Goal: Complete application form

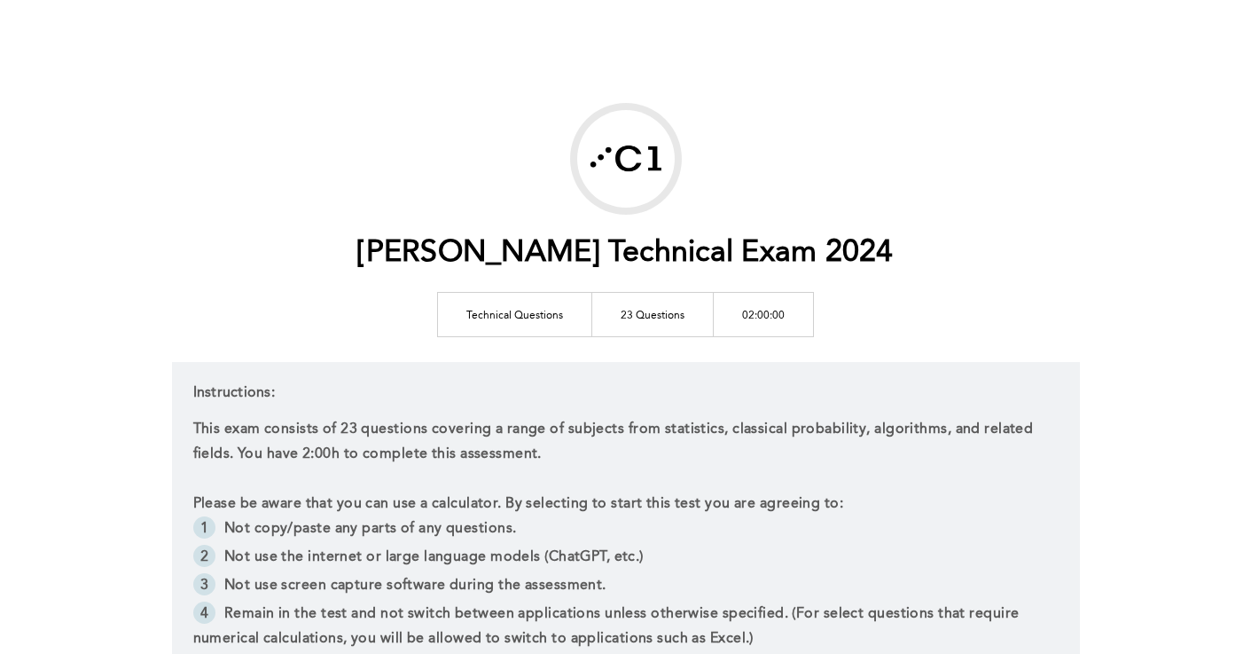
scroll to position [261, 0]
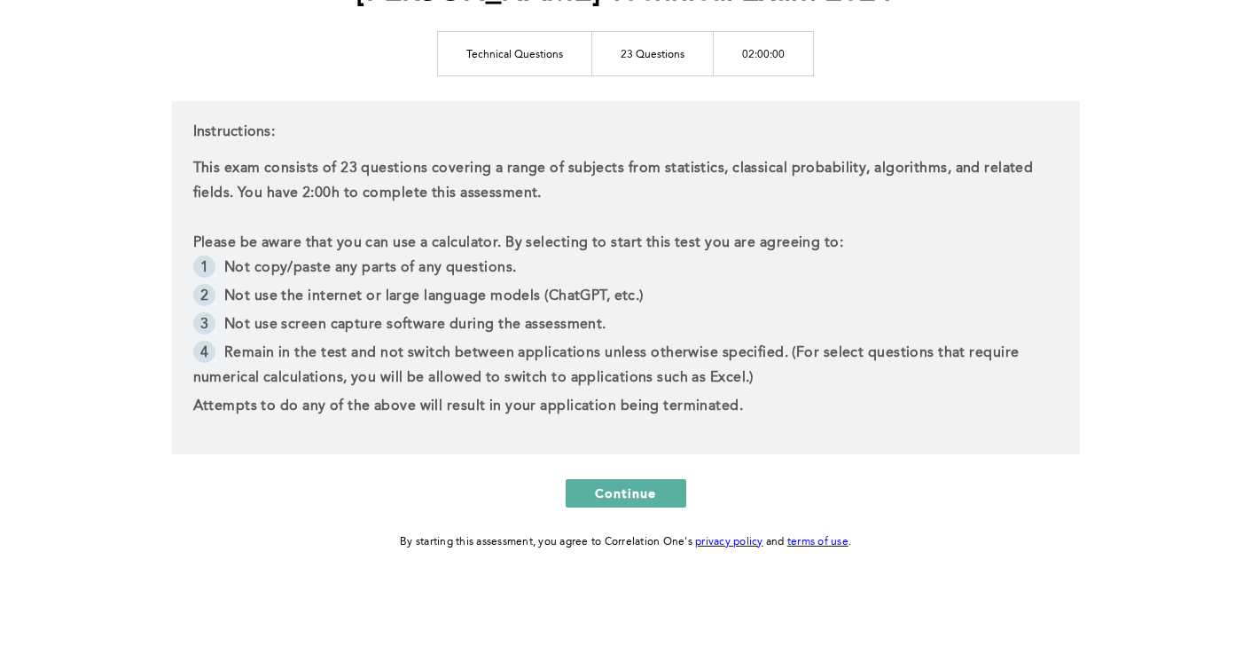
click at [431, 294] on li "Not use the internet or large language models (ChatGPT, etc.)" at bounding box center [626, 298] width 866 height 28
drag, startPoint x: 411, startPoint y: 295, endPoint x: 510, endPoint y: 294, distance: 99.4
click at [509, 294] on li "Not use the internet or large language models (ChatGPT, etc.)" at bounding box center [626, 298] width 866 height 28
click at [512, 293] on li "Not use the internet or large language models (ChatGPT, etc.)" at bounding box center [626, 298] width 866 height 28
drag, startPoint x: 309, startPoint y: 325, endPoint x: 458, endPoint y: 327, distance: 149.0
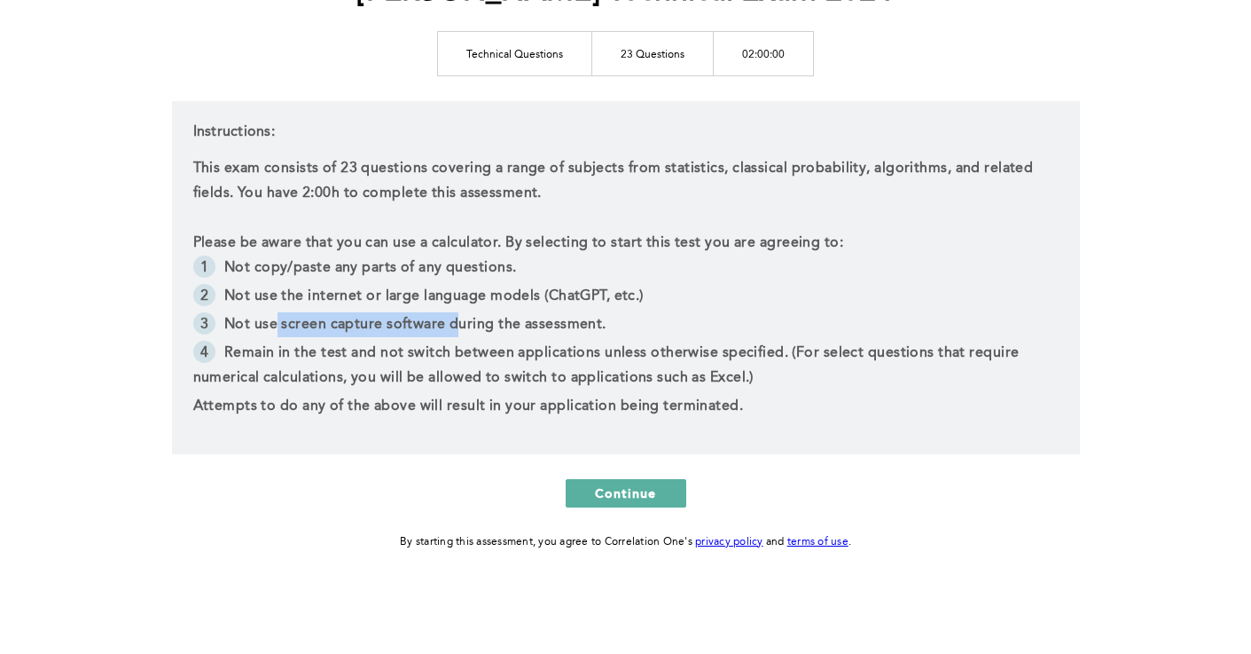
click at [458, 327] on li "Not use screen capture software during the assessment." at bounding box center [626, 326] width 866 height 28
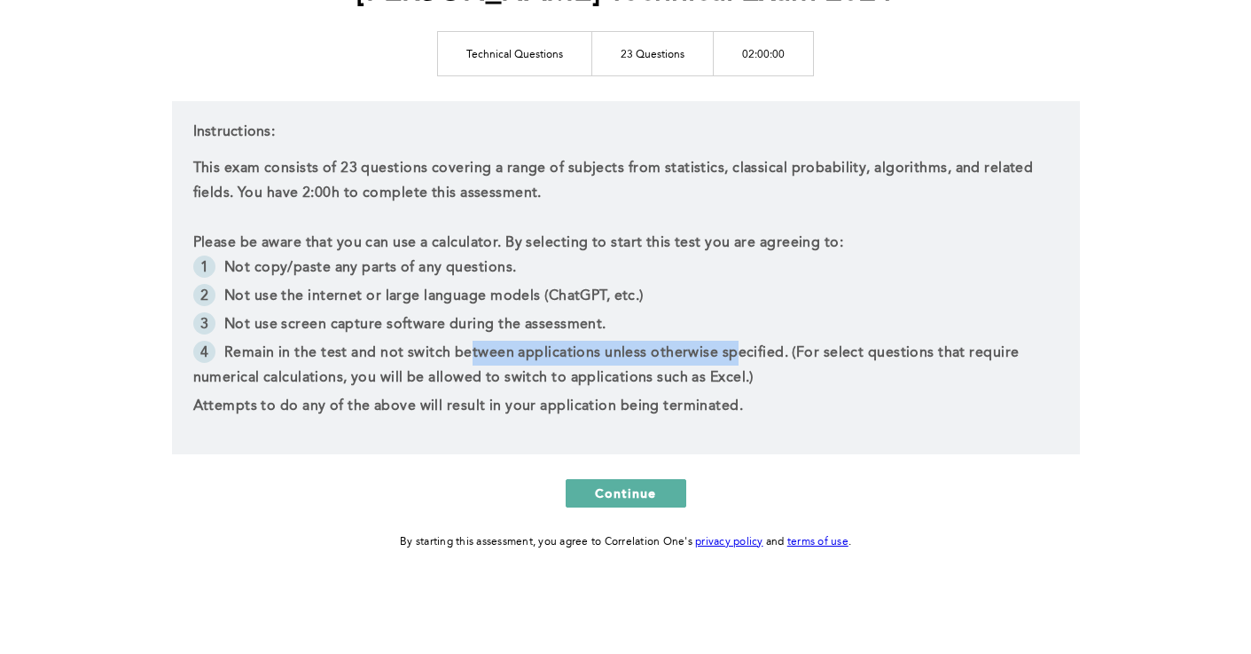
drag, startPoint x: 467, startPoint y: 342, endPoint x: 731, endPoint y: 349, distance: 264.4
click at [731, 349] on li "Remain in the test and not switch between applications unless otherwise specifi…" at bounding box center [626, 367] width 866 height 53
drag, startPoint x: 626, startPoint y: 350, endPoint x: 600, endPoint y: 350, distance: 26.6
click at [600, 350] on li "Remain in the test and not switch between applications unless otherwise specifi…" at bounding box center [626, 367] width 866 height 53
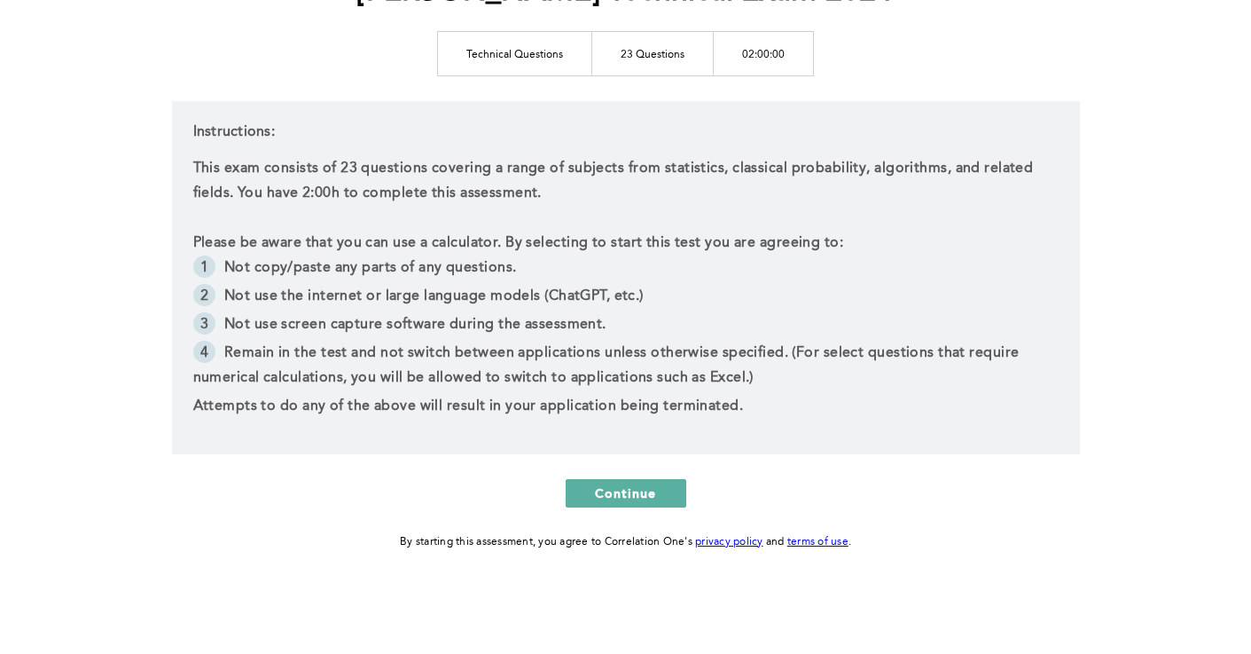
click at [582, 351] on li "Remain in the test and not switch between applications unless otherwise specifi…" at bounding box center [626, 367] width 866 height 53
drag, startPoint x: 648, startPoint y: 355, endPoint x: 739, endPoint y: 353, distance: 90.5
click at [736, 354] on li "Remain in the test and not switch between applications unless otherwise specifi…" at bounding box center [626, 367] width 866 height 53
click at [740, 353] on li "Remain in the test and not switch between applications unless otherwise specifi…" at bounding box center [626, 367] width 866 height 53
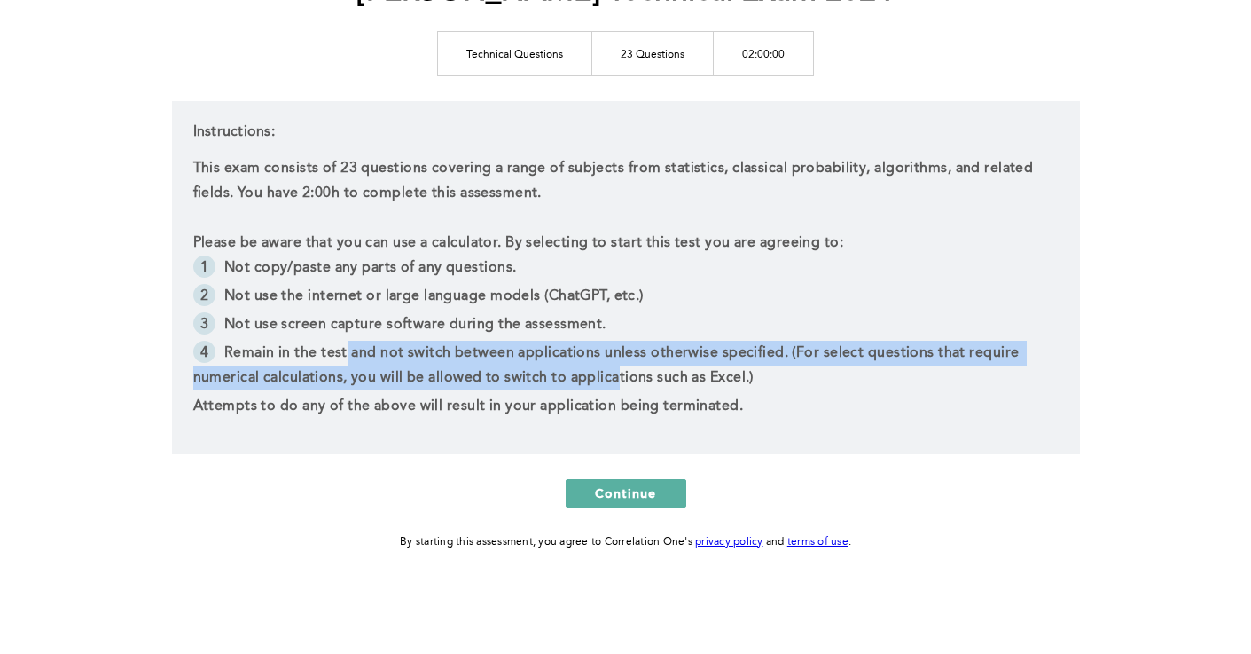
drag, startPoint x: 348, startPoint y: 364, endPoint x: 620, endPoint y: 378, distance: 272.7
click at [618, 378] on li "Remain in the test and not switch between applications unless otherwise specifi…" at bounding box center [626, 367] width 866 height 53
click at [620, 378] on li "Remain in the test and not switch between applications unless otherwise specifi…" at bounding box center [626, 367] width 866 height 53
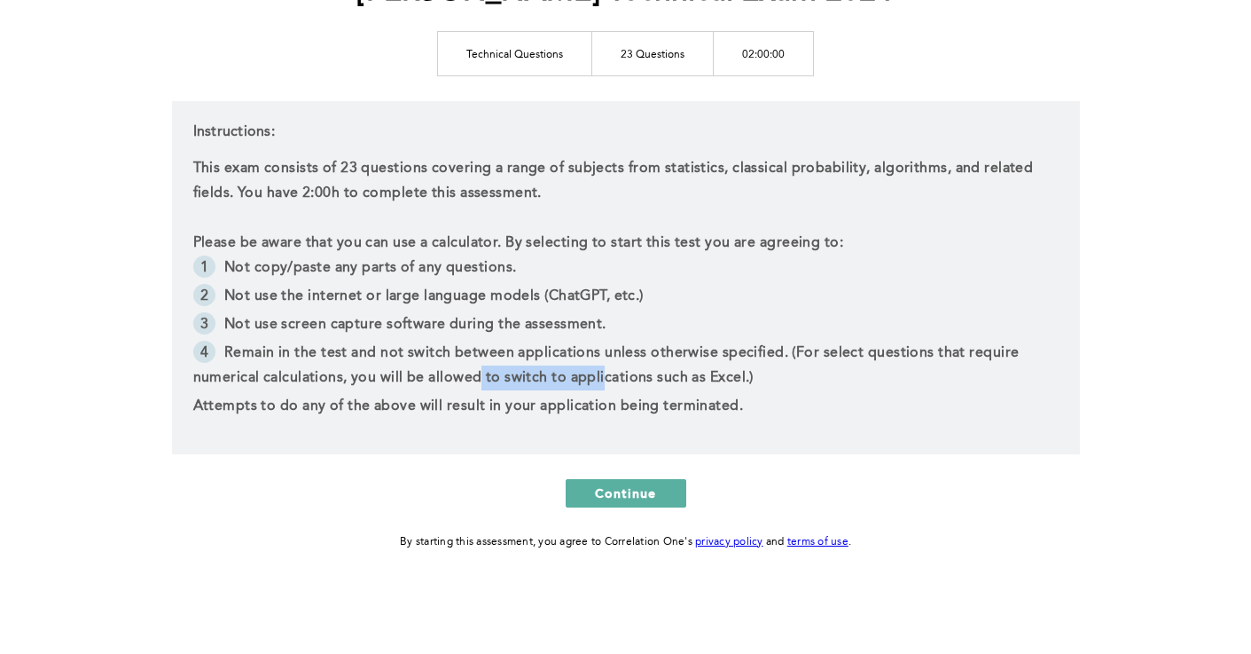
drag, startPoint x: 557, startPoint y: 383, endPoint x: 467, endPoint y: 380, distance: 90.5
click at [474, 381] on li "Remain in the test and not switch between applications unless otherwise specifi…" at bounding box center [626, 367] width 866 height 53
click at [466, 380] on li "Remain in the test and not switch between applications unless otherwise specifi…" at bounding box center [626, 367] width 866 height 53
drag, startPoint x: 561, startPoint y: 381, endPoint x: 672, endPoint y: 380, distance: 110.9
click at [672, 380] on li "Remain in the test and not switch between applications unless otherwise specifi…" at bounding box center [626, 367] width 866 height 53
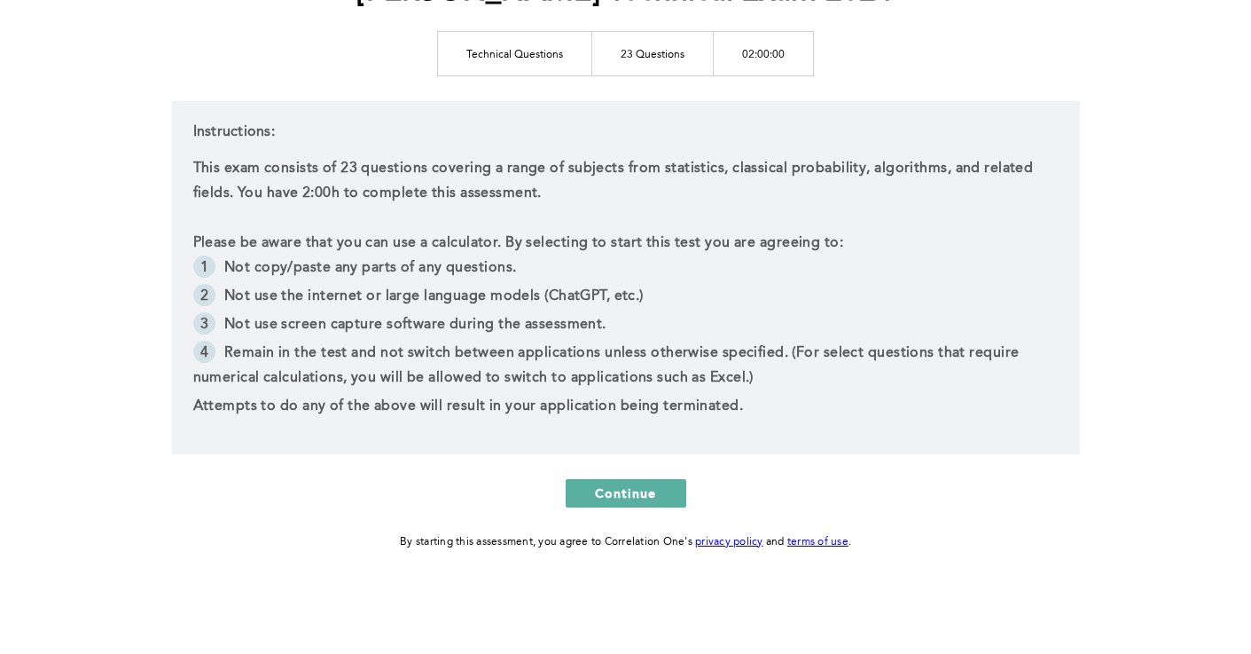
click at [680, 379] on li "Remain in the test and not switch between applications unless otherwise specifi…" at bounding box center [626, 367] width 866 height 53
drag, startPoint x: 586, startPoint y: 403, endPoint x: 672, endPoint y: 402, distance: 86.0
click at [671, 402] on p "Attempts to do any of the above will result in your application being terminate…" at bounding box center [626, 406] width 866 height 25
click at [673, 402] on p "Attempts to do any of the above will result in your application being terminate…" at bounding box center [626, 406] width 866 height 25
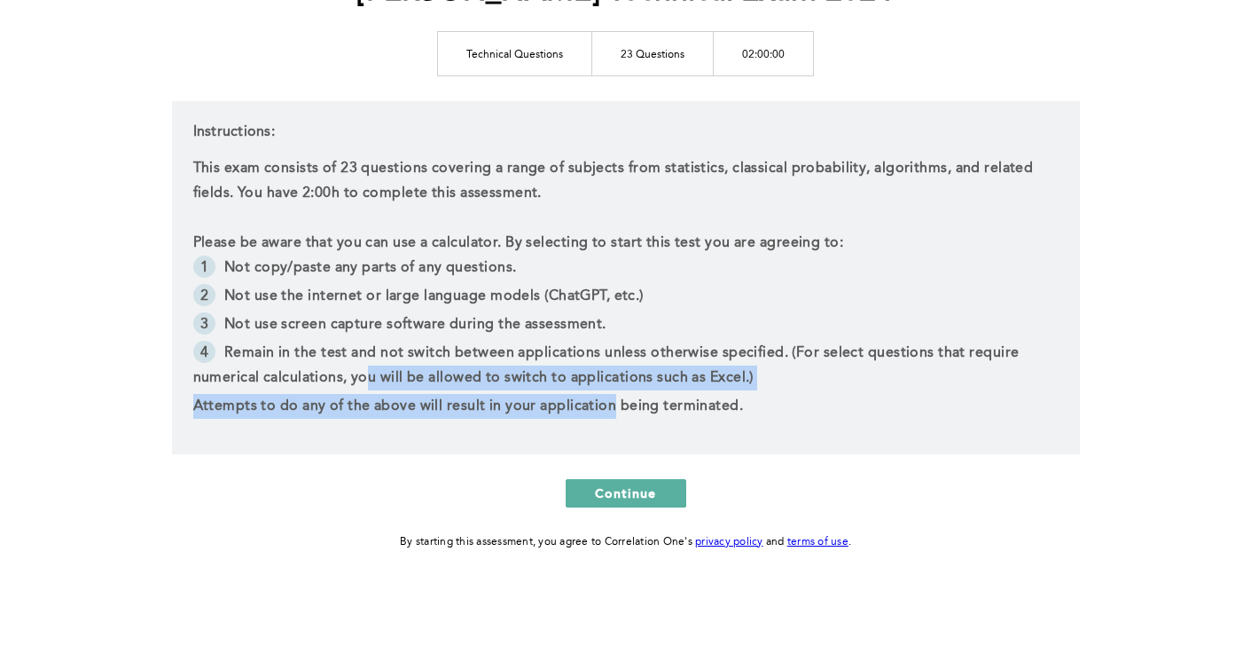
drag, startPoint x: 572, startPoint y: 402, endPoint x: 358, endPoint y: 383, distance: 214.6
click at [360, 383] on div "This exam consists of 23 questions covering a range of subjects from statistics…" at bounding box center [626, 287] width 866 height 263
click at [353, 383] on li "Remain in the test and not switch between applications unless otherwise specifi…" at bounding box center [626, 367] width 866 height 53
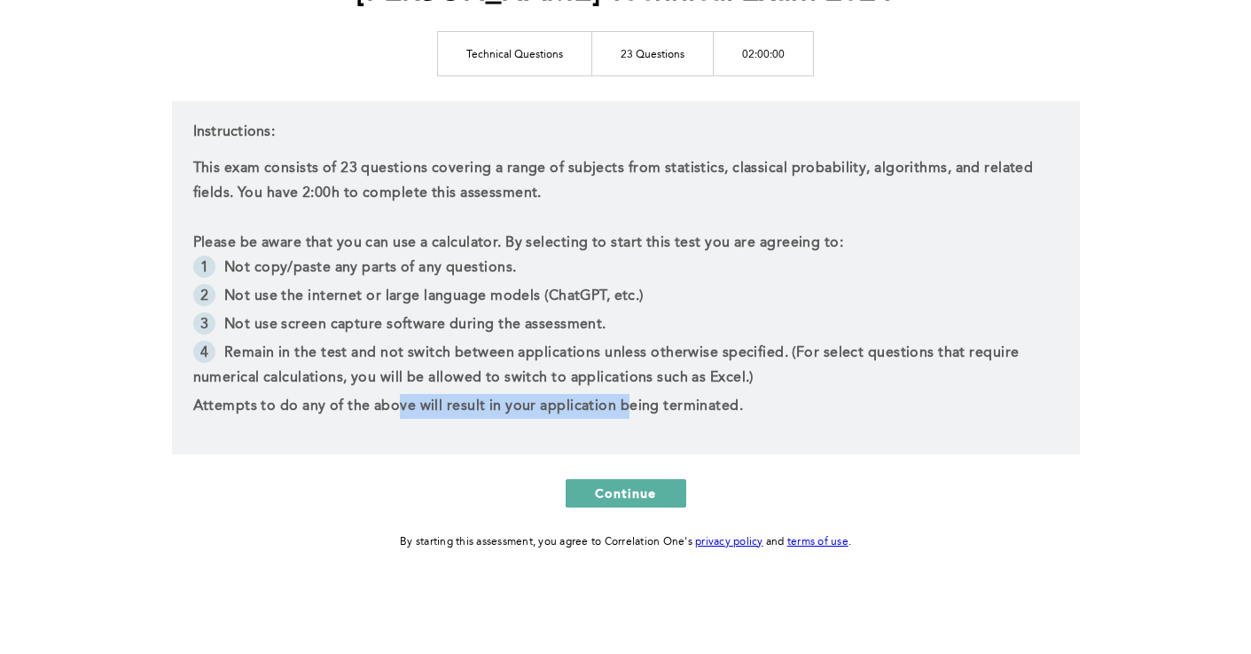
drag, startPoint x: 426, startPoint y: 410, endPoint x: 626, endPoint y: 401, distance: 200.6
click at [626, 401] on p "Attempts to do any of the above will result in your application being terminate…" at bounding box center [626, 406] width 866 height 25
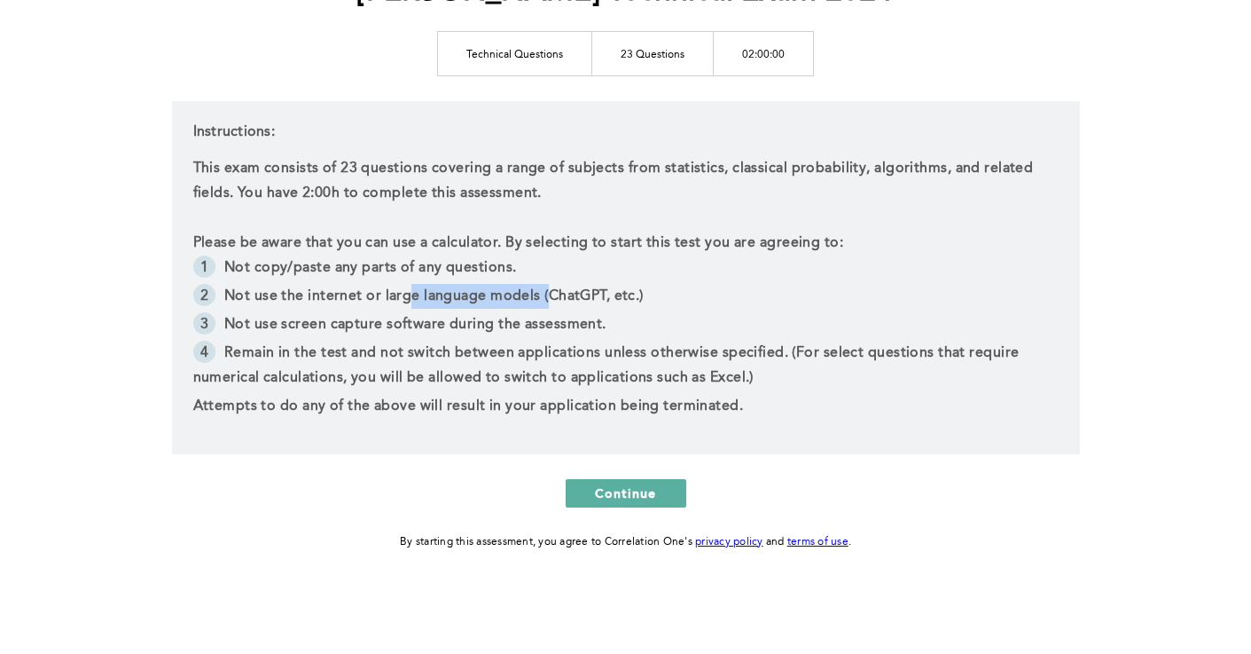
drag, startPoint x: 426, startPoint y: 290, endPoint x: 551, endPoint y: 288, distance: 125.1
click at [549, 288] on li "Not use the internet or large language models (ChatGPT, etc.)" at bounding box center [626, 298] width 866 height 28
click at [551, 288] on li "Not use the internet or large language models (ChatGPT, etc.)" at bounding box center [626, 298] width 866 height 28
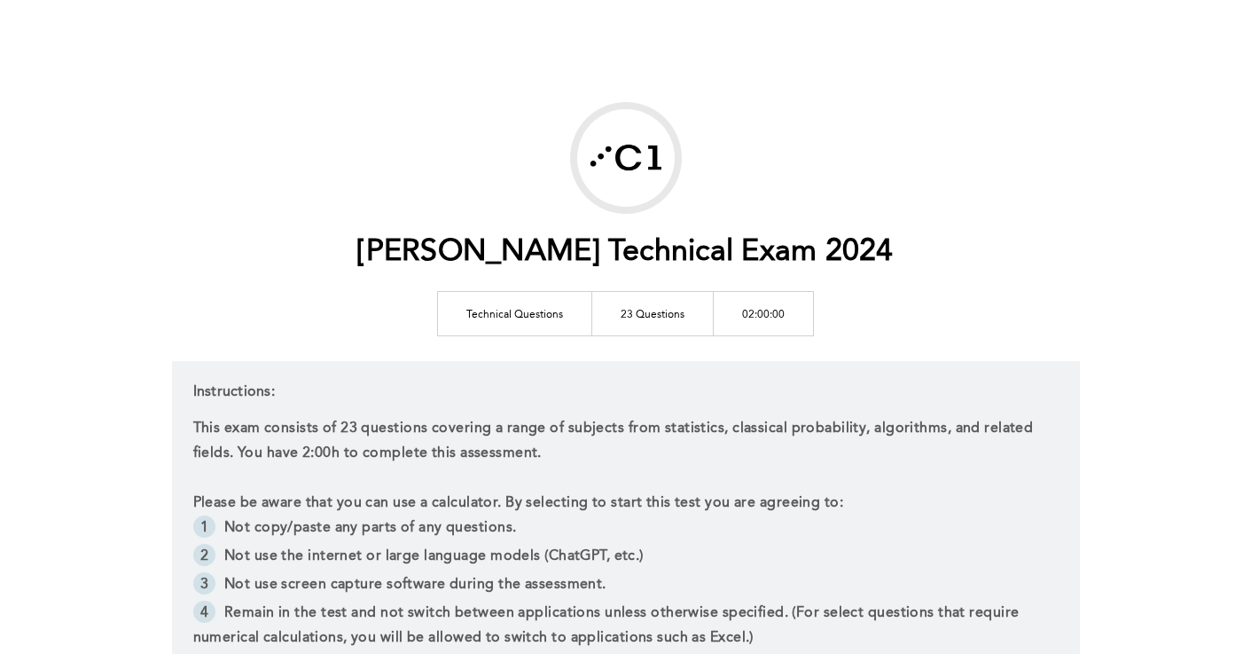
scroll to position [0, 0]
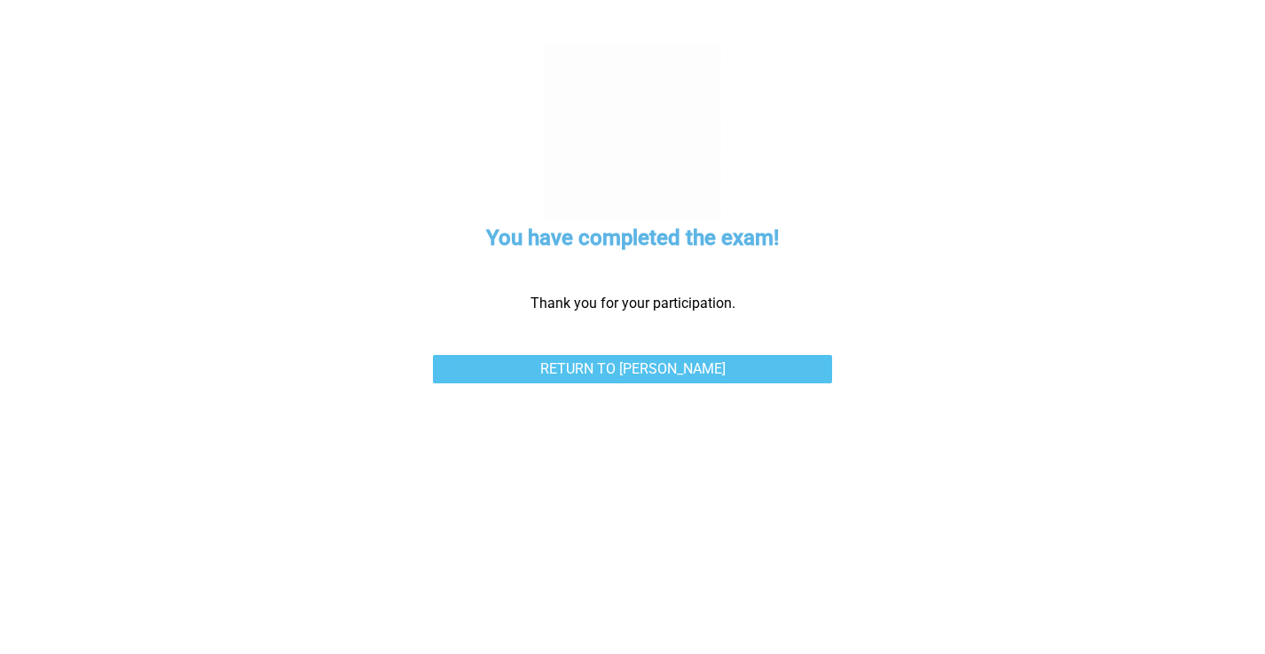
click at [576, 365] on link "Return to Marshall Wace" at bounding box center [632, 369] width 399 height 28
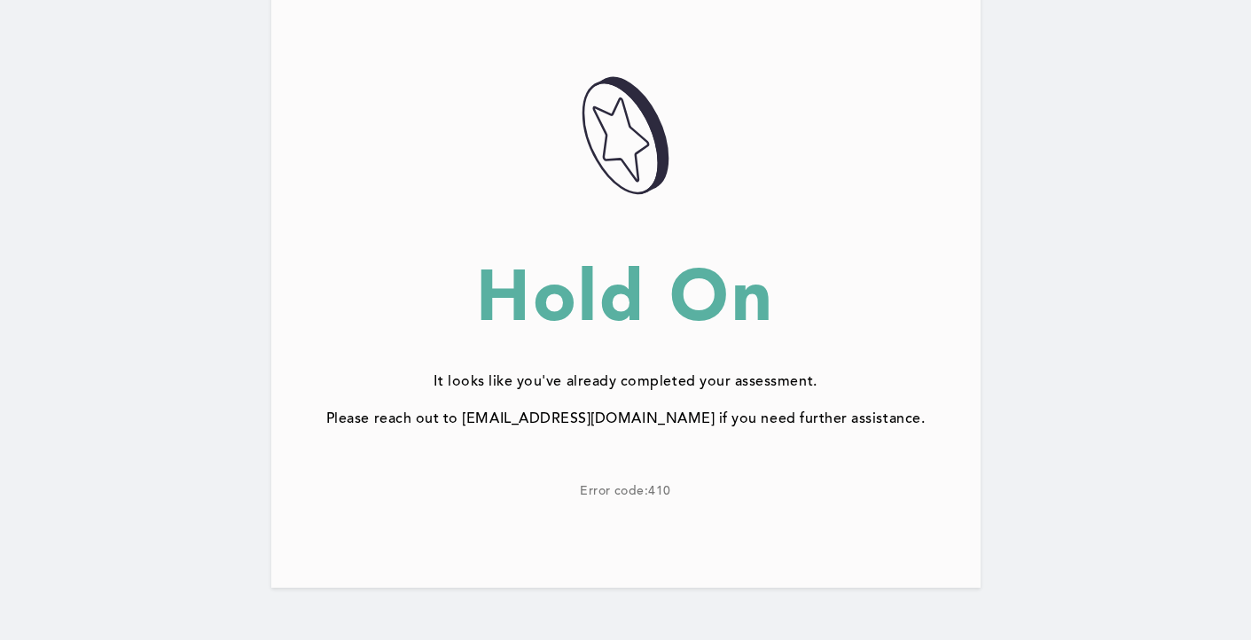
scroll to position [203, 0]
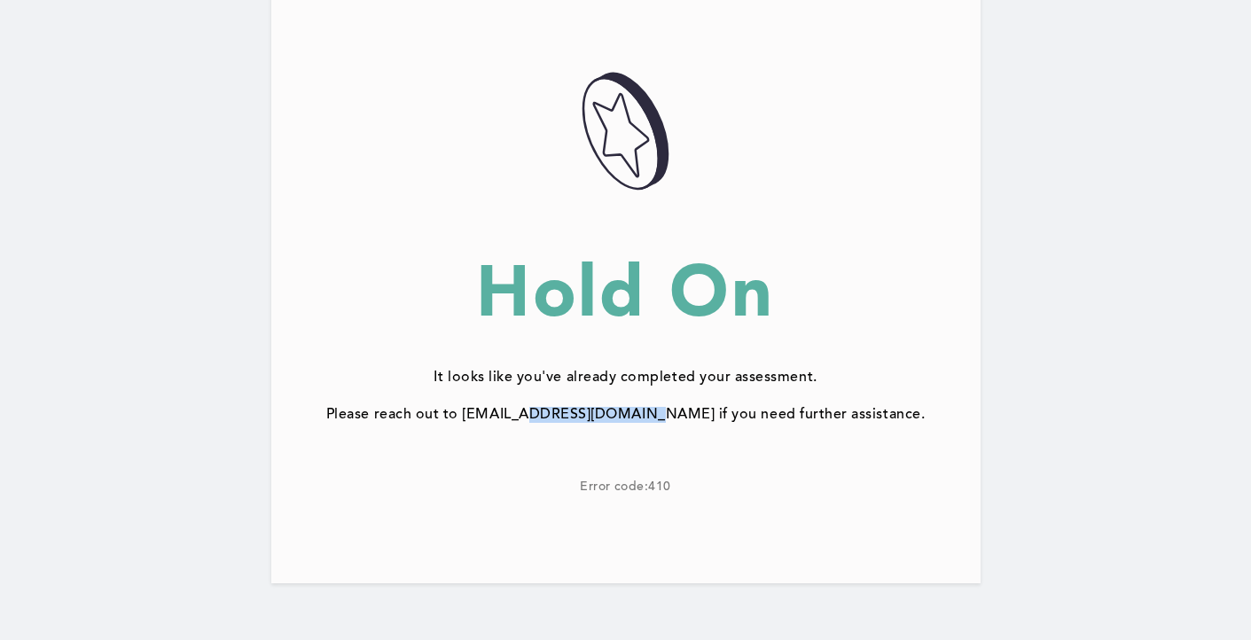
drag, startPoint x: 655, startPoint y: 412, endPoint x: 554, endPoint y: 412, distance: 100.2
click at [554, 412] on div "Please reach out to support@correlation-one.com if you need further assistance." at bounding box center [626, 415] width 710 height 16
